Goal: Information Seeking & Learning: Learn about a topic

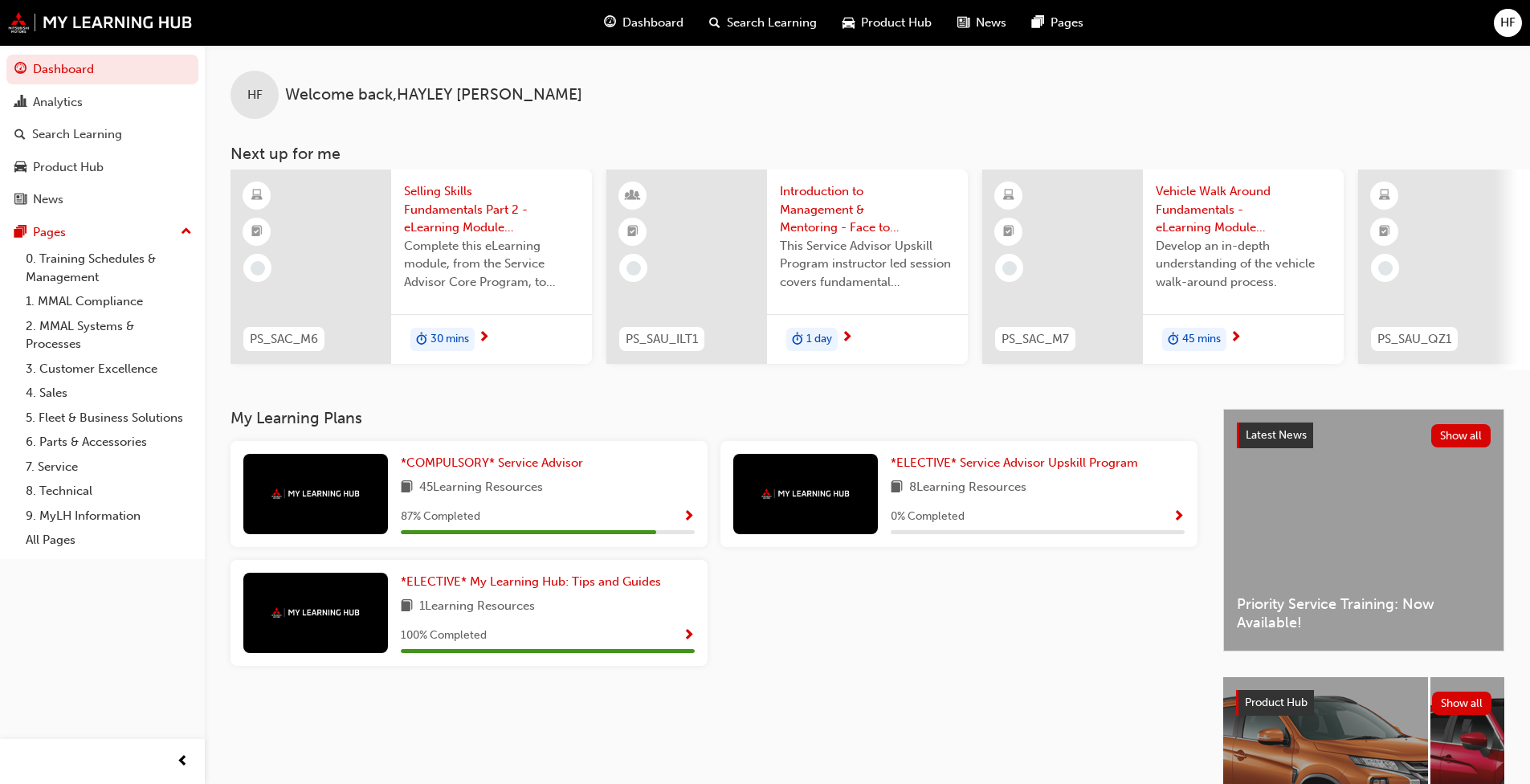
click at [436, 210] on span "Selling Skills Fundamentals Part 2 - eLearning Module (Service Advisor Core Pro…" at bounding box center [492, 210] width 175 height 55
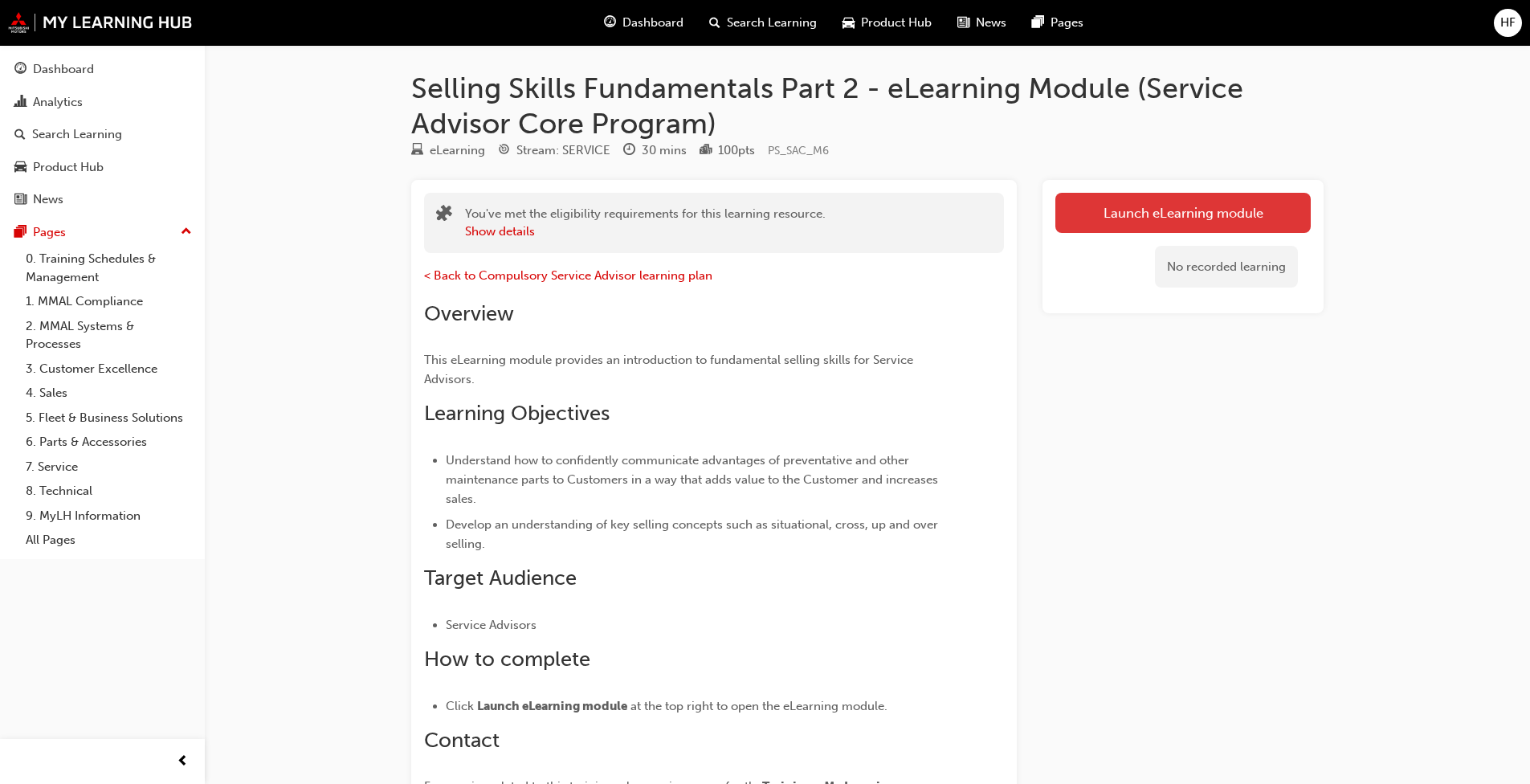
click at [1109, 208] on link "Launch eLearning module" at bounding box center [1182, 213] width 255 height 40
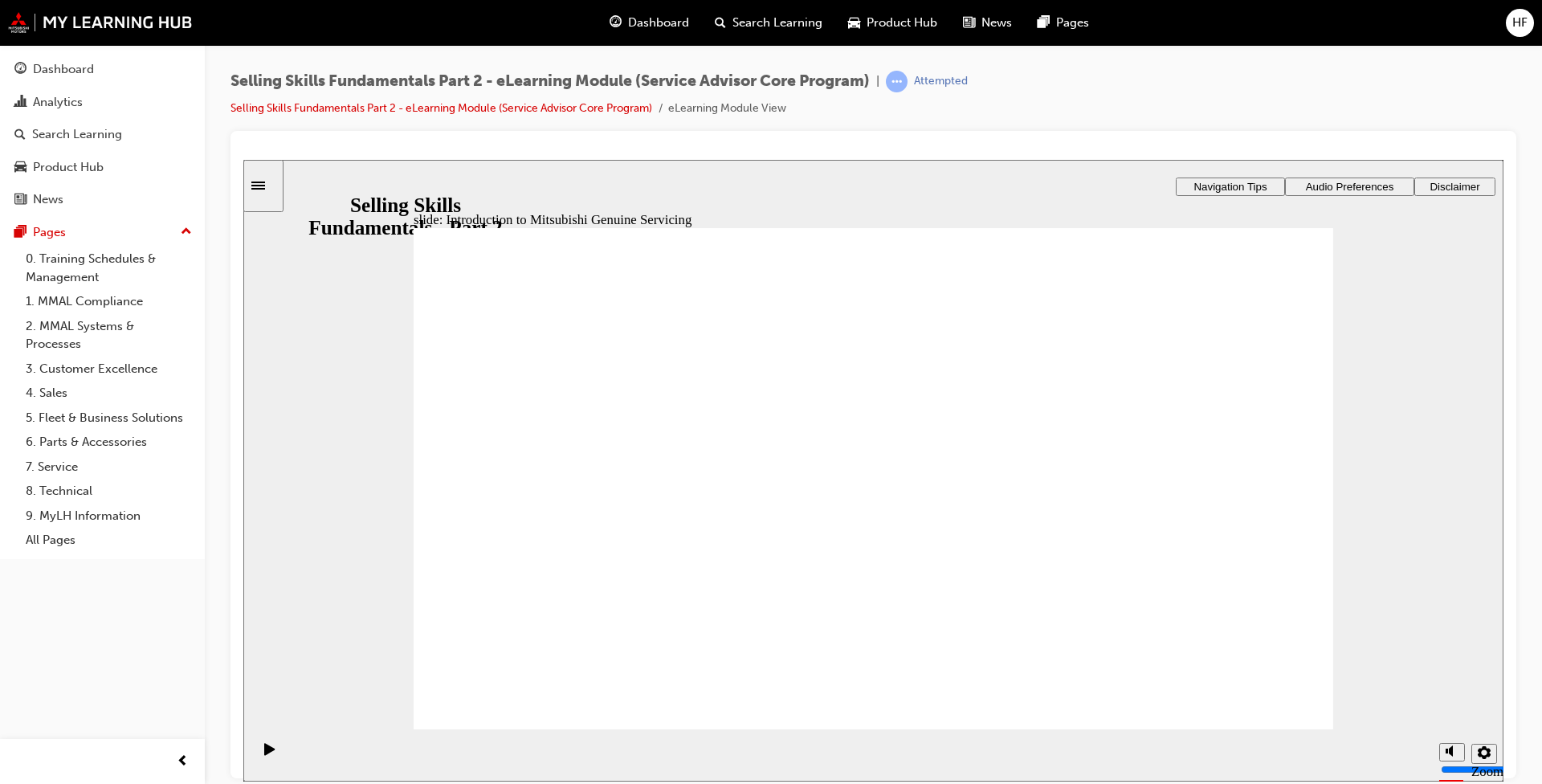
drag, startPoint x: 1221, startPoint y: 507, endPoint x: 1249, endPoint y: 565, distance: 64.4
